Goal: Find specific page/section: Find specific page/section

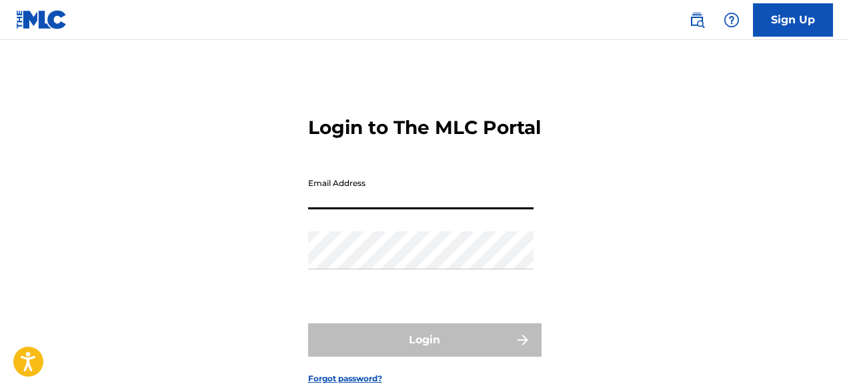
click at [349, 209] on input "Email Address" at bounding box center [420, 190] width 225 height 38
type input "[EMAIL_ADDRESS][DOMAIN_NAME]"
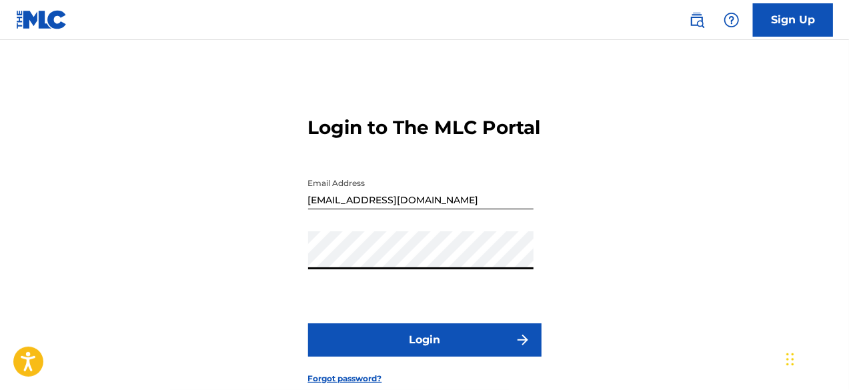
click at [372, 352] on button "Login" at bounding box center [424, 339] width 233 height 33
click at [251, 289] on div "Login to The MLC Portal Email Address [EMAIL_ADDRESS][DOMAIN_NAME] Password Log…" at bounding box center [424, 239] width 849 height 333
click at [591, 305] on div "Login to The MLC Portal Email Address [EMAIL_ADDRESS][DOMAIN_NAME] Password Log…" at bounding box center [424, 239] width 849 height 333
click at [472, 357] on button "Login" at bounding box center [424, 339] width 233 height 33
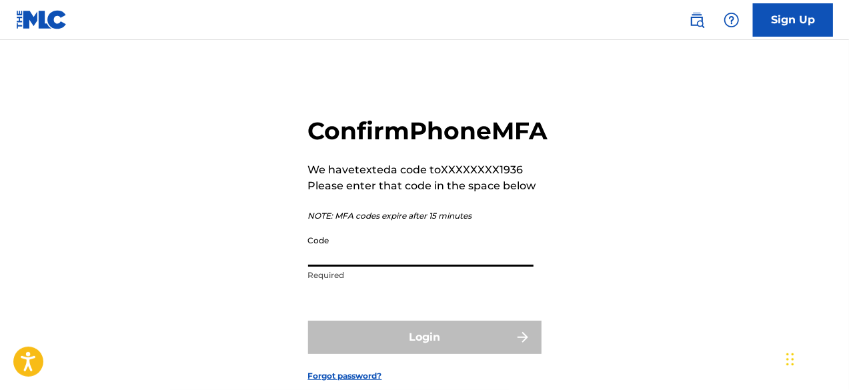
click at [459, 267] on input "Code" at bounding box center [420, 248] width 225 height 38
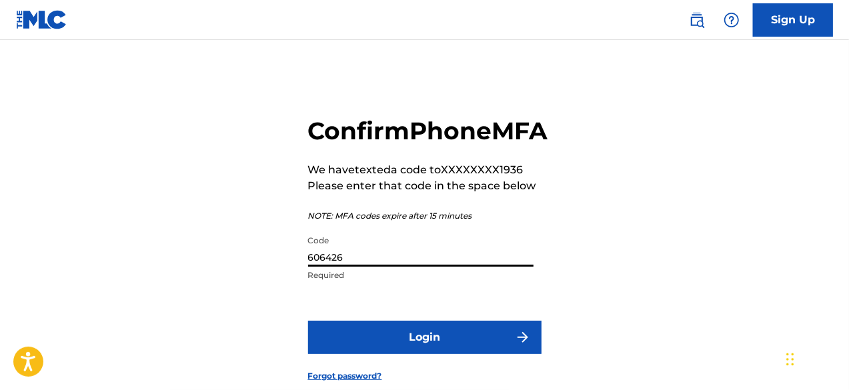
type input "606426"
click at [438, 354] on button "Login" at bounding box center [424, 337] width 233 height 33
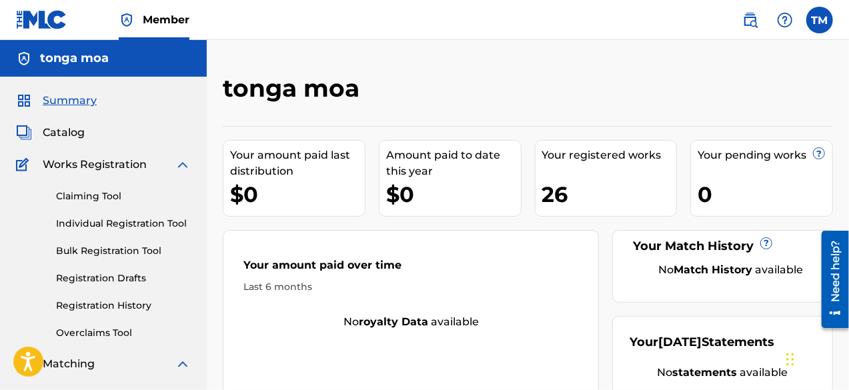
click at [573, 198] on div "26" at bounding box center [609, 194] width 135 height 30
click at [71, 128] on span "Catalog" at bounding box center [64, 133] width 42 height 16
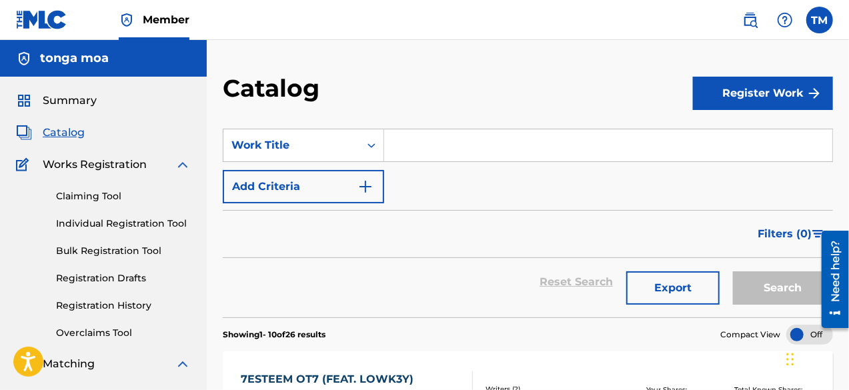
click at [61, 94] on span "Summary" at bounding box center [70, 101] width 54 height 16
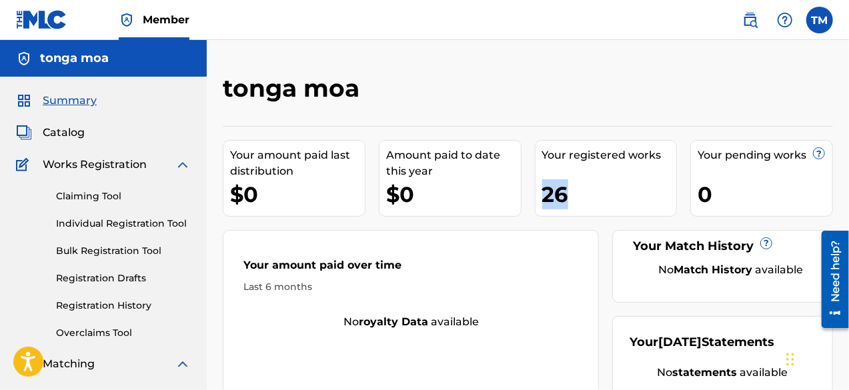
drag, startPoint x: 540, startPoint y: 191, endPoint x: 595, endPoint y: 164, distance: 60.8
click at [595, 164] on div "Your registered works 26" at bounding box center [606, 178] width 143 height 77
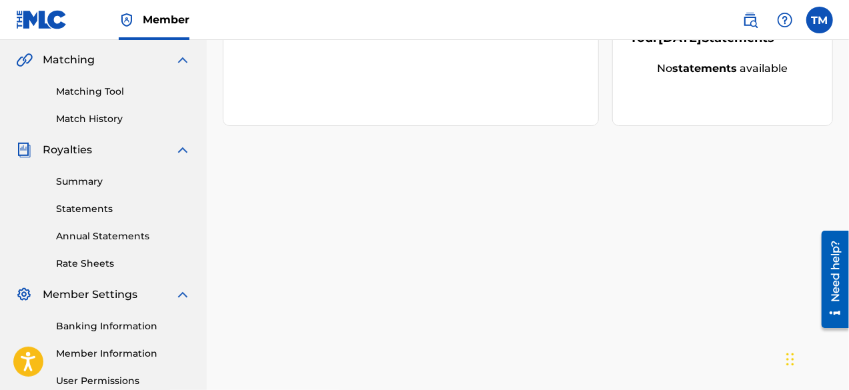
scroll to position [341, 0]
